Goal: Task Accomplishment & Management: Manage account settings

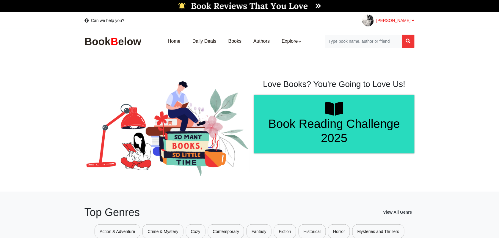
click at [413, 18] on div "[PERSON_NAME]" at bounding box center [395, 21] width 38 height 6
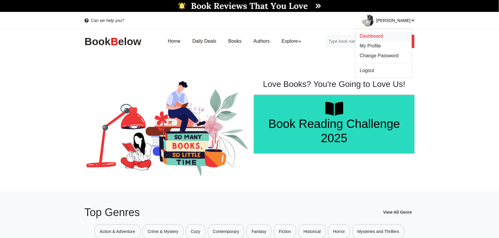
click at [383, 34] on span "Dashboard" at bounding box center [371, 36] width 23 height 5
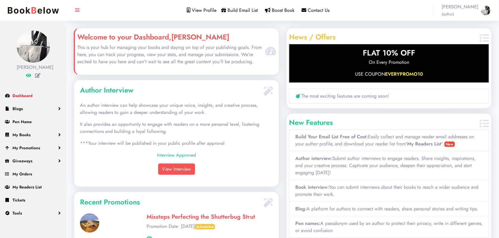
click at [23, 96] on span "Dashboard" at bounding box center [22, 96] width 20 height 6
click at [207, 10] on span "View Profile" at bounding box center [204, 10] width 25 height 7
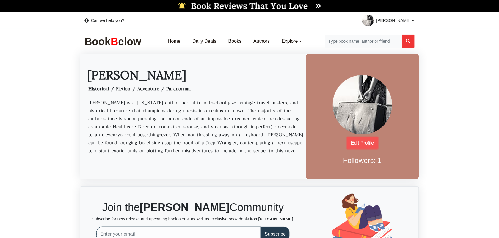
click at [365, 143] on link "Edit Profile" at bounding box center [362, 143] width 31 height 11
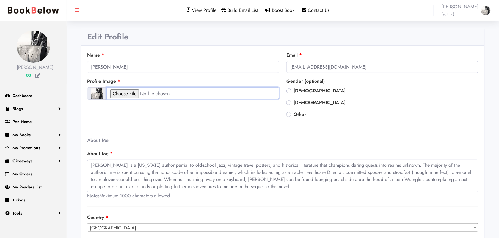
click at [132, 94] on input "file" at bounding box center [192, 93] width 173 height 12
type input "C:\fakepath\[PERSON_NAME] twitter.jpeg"
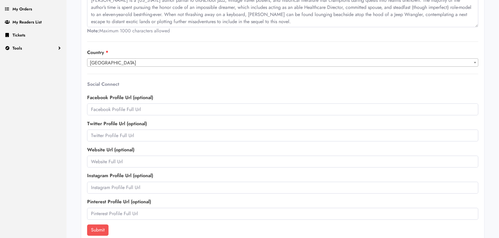
scroll to position [174, 0]
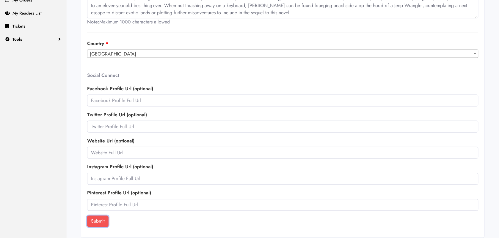
click at [96, 220] on button "Submit" at bounding box center [97, 221] width 21 height 11
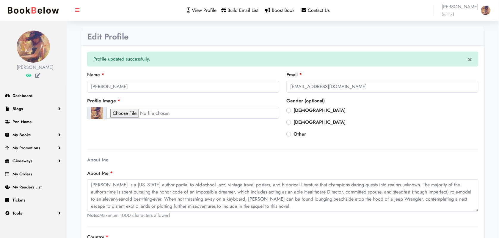
click at [216, 8] on span "View Profile" at bounding box center [204, 10] width 25 height 7
click at [210, 9] on span "View Profile" at bounding box center [204, 10] width 25 height 7
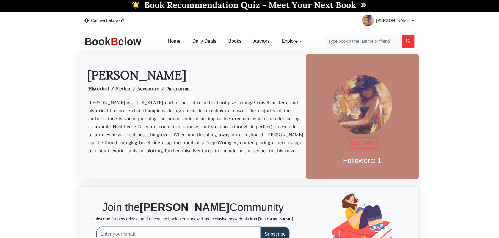
click at [362, 160] on link "Followers: 1" at bounding box center [362, 161] width 38 height 8
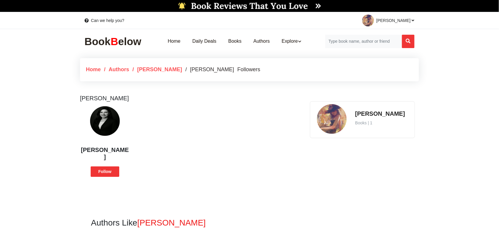
click at [102, 174] on span "Follow" at bounding box center [105, 172] width 29 height 10
